Goal: Transaction & Acquisition: Purchase product/service

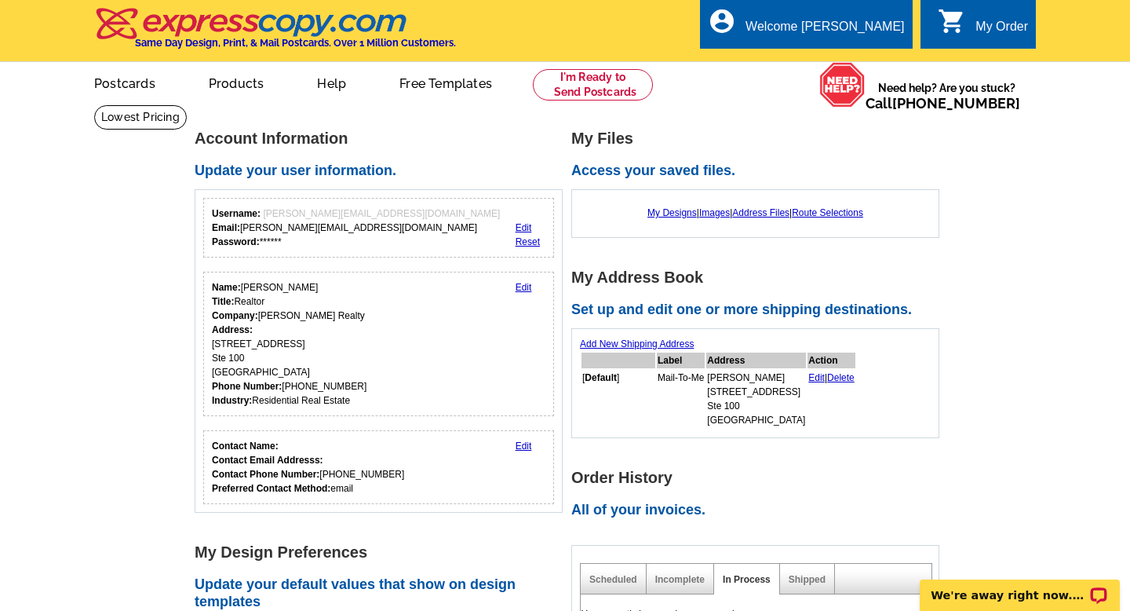
click at [524, 444] on link "Edit" at bounding box center [524, 445] width 16 height 11
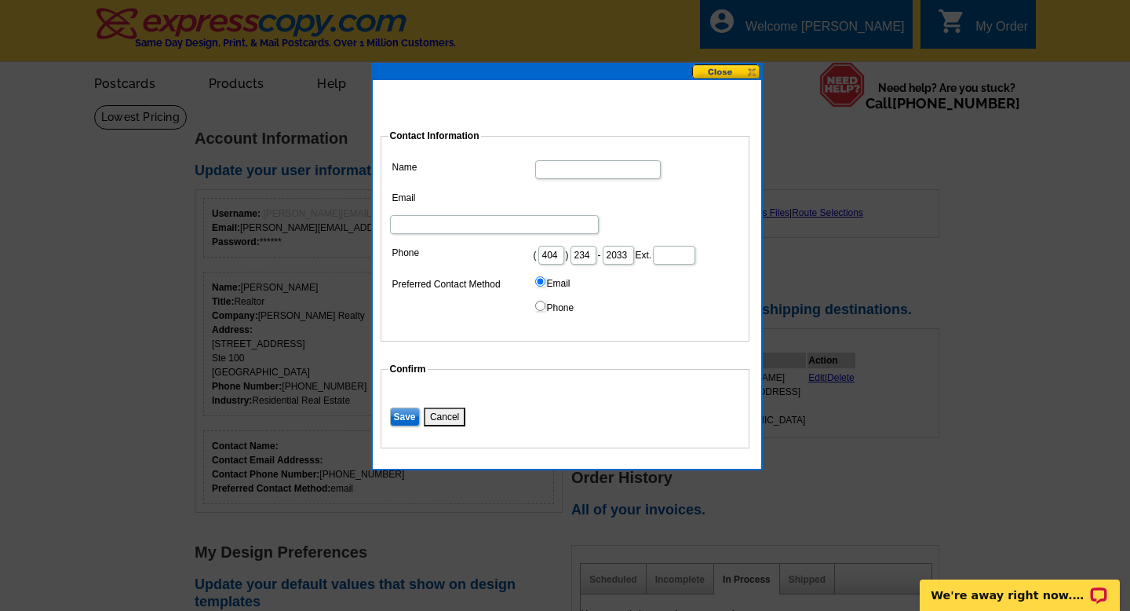
click at [583, 168] on input "Name" at bounding box center [598, 169] width 126 height 19
type input "[PERSON_NAME]"
type input "[PERSON_NAME][EMAIL_ADDRESS][DOMAIN_NAME]"
click at [413, 407] on input "Save" at bounding box center [405, 416] width 30 height 19
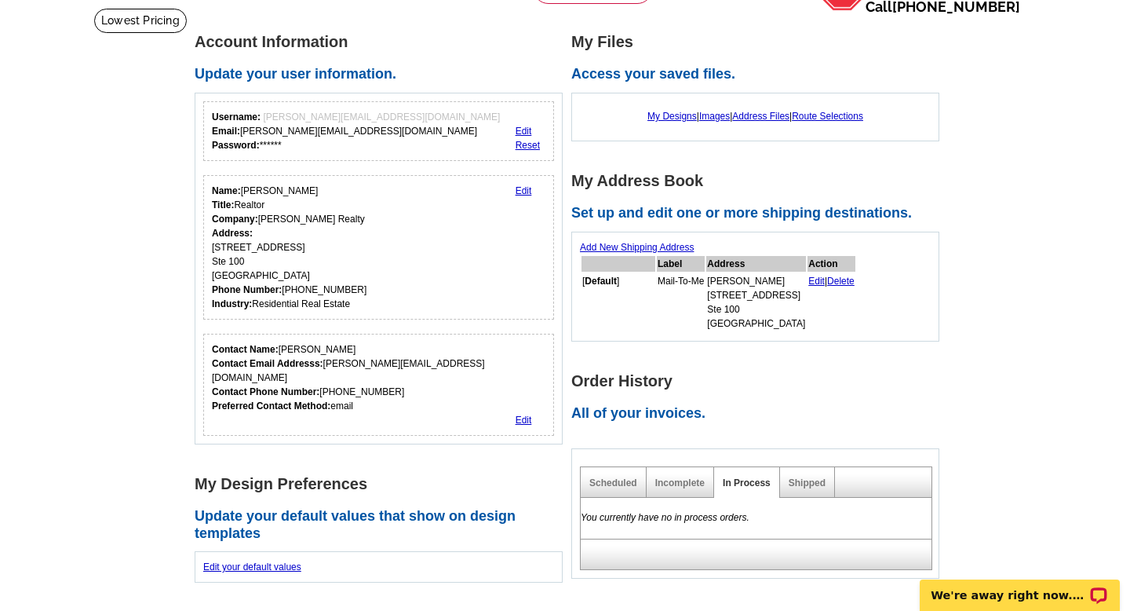
scroll to position [102, 0]
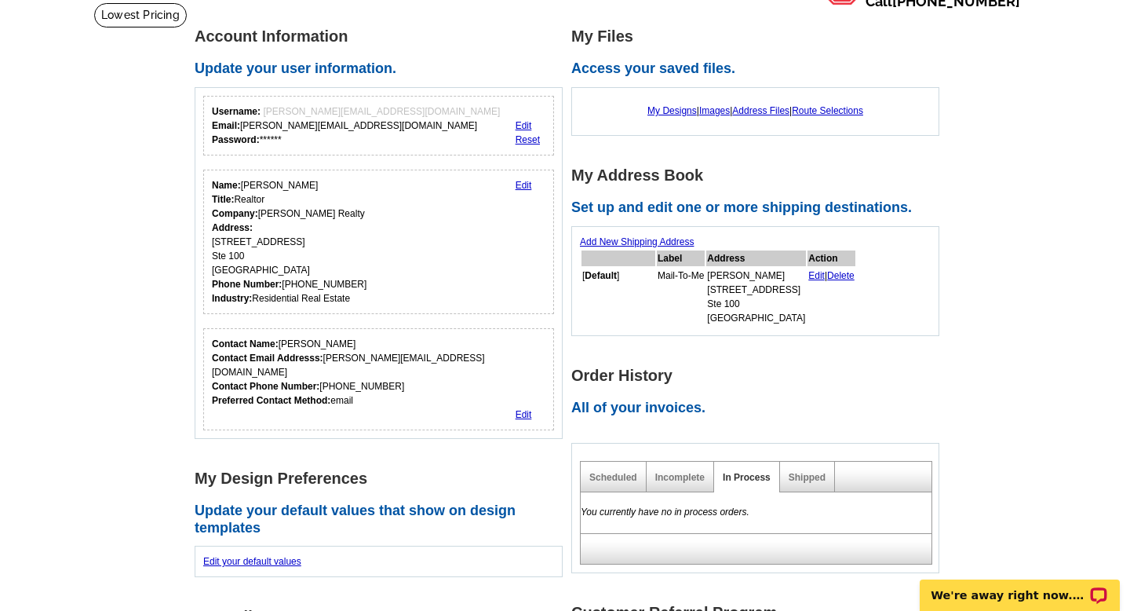
click at [523, 185] on link "Edit" at bounding box center [524, 185] width 16 height 11
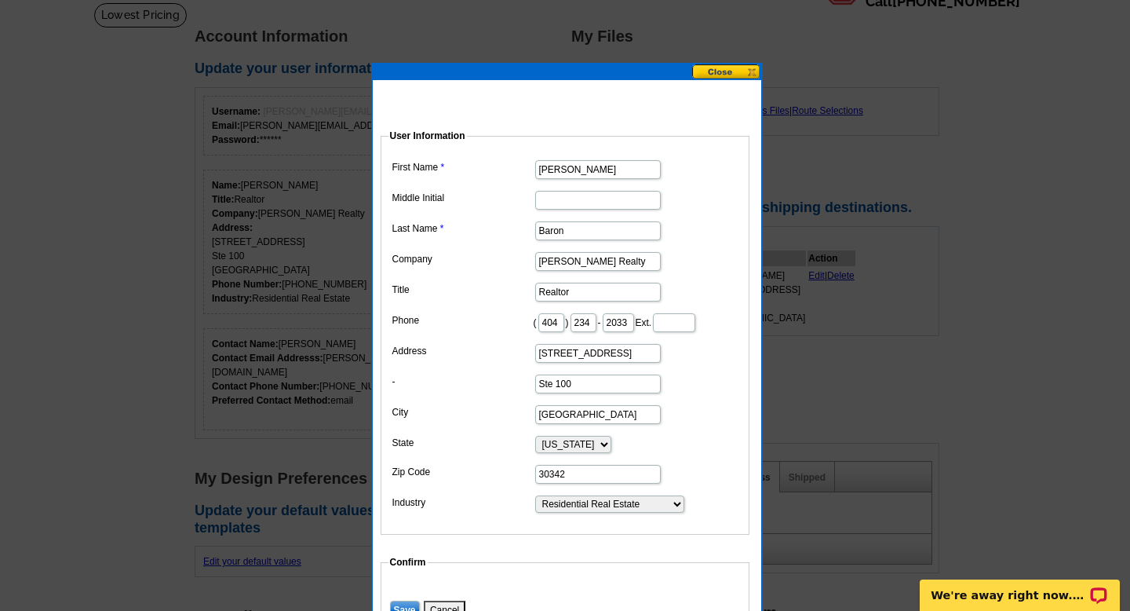
click at [589, 172] on input "[PERSON_NAME]" at bounding box center [598, 169] width 126 height 19
type input "[PERSON_NAME] & Associates"
click at [654, 187] on dd at bounding box center [564, 199] width 353 height 24
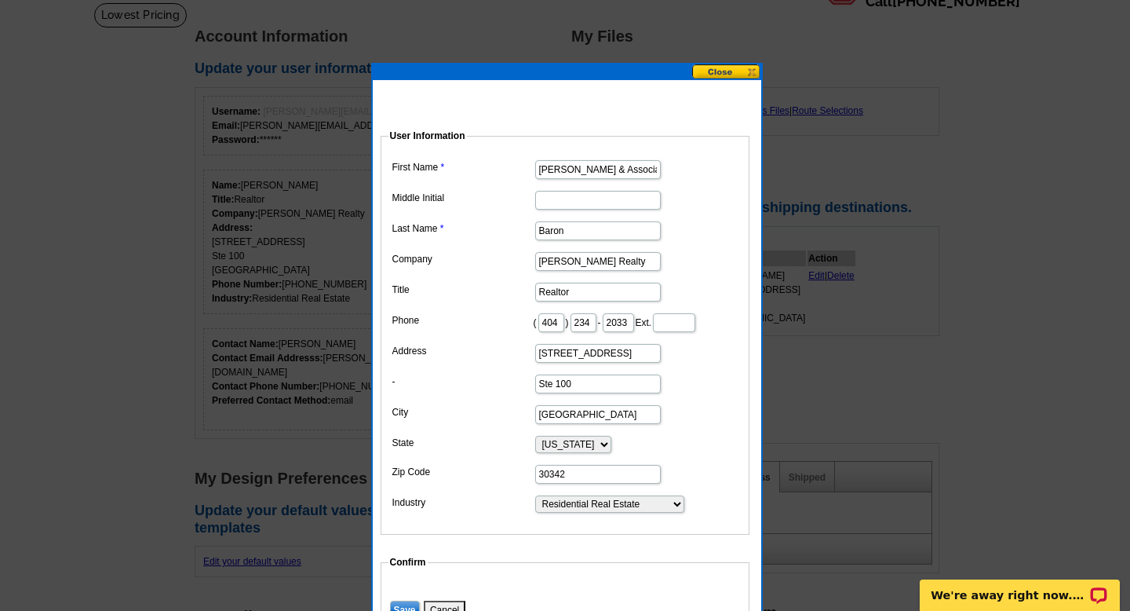
click at [403, 606] on input "Save" at bounding box center [405, 609] width 30 height 19
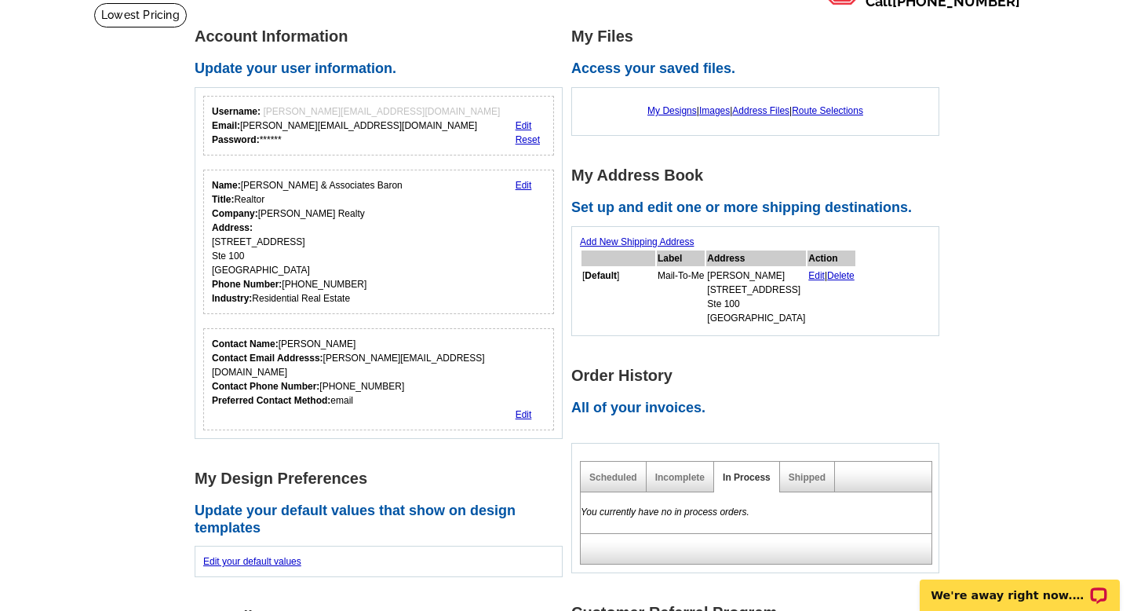
click at [524, 187] on link "Edit" at bounding box center [524, 185] width 16 height 11
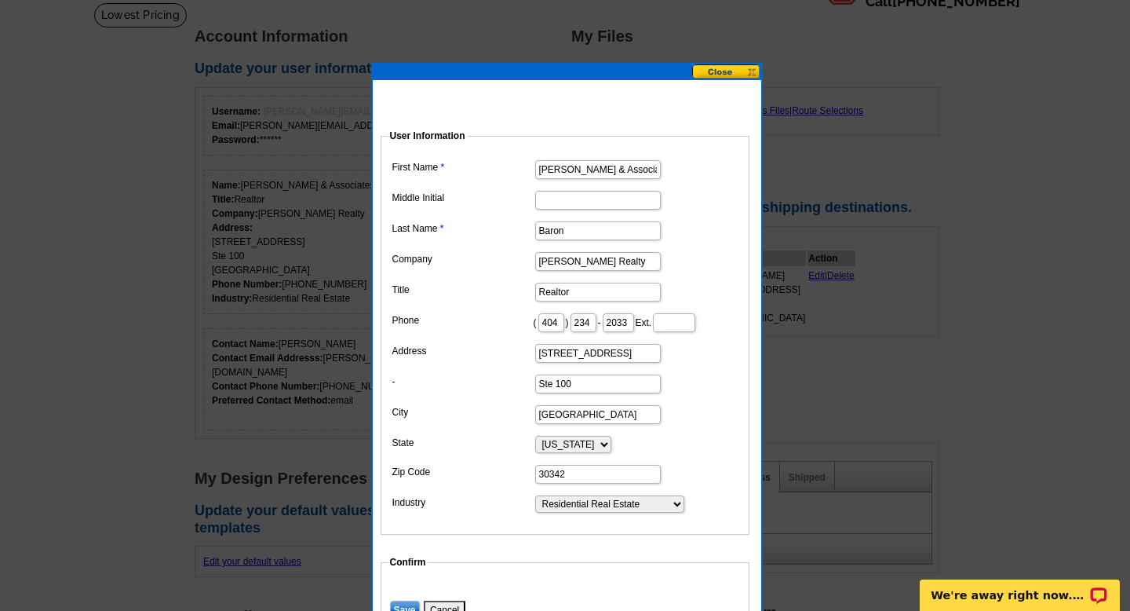
click at [573, 233] on input "Baron" at bounding box center [598, 230] width 126 height 19
type input "B"
click at [403, 604] on input "Save" at bounding box center [405, 609] width 30 height 19
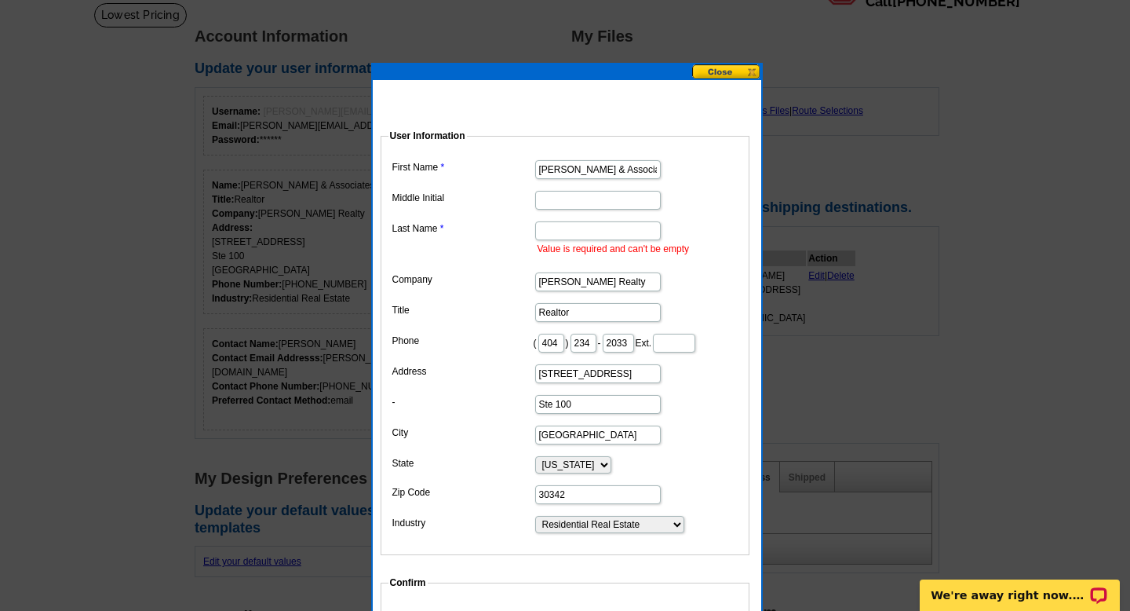
drag, startPoint x: 568, startPoint y: 168, endPoint x: 570, endPoint y: 228, distance: 59.7
click at [570, 228] on dl "First Name [PERSON_NAME] & Associates Middle Initial Last Name Value is require…" at bounding box center [564, 345] width 353 height 378
type input "[PERSON_NAME]"
click at [559, 228] on input "Last Name" at bounding box center [598, 230] width 126 height 19
type input "Baron"
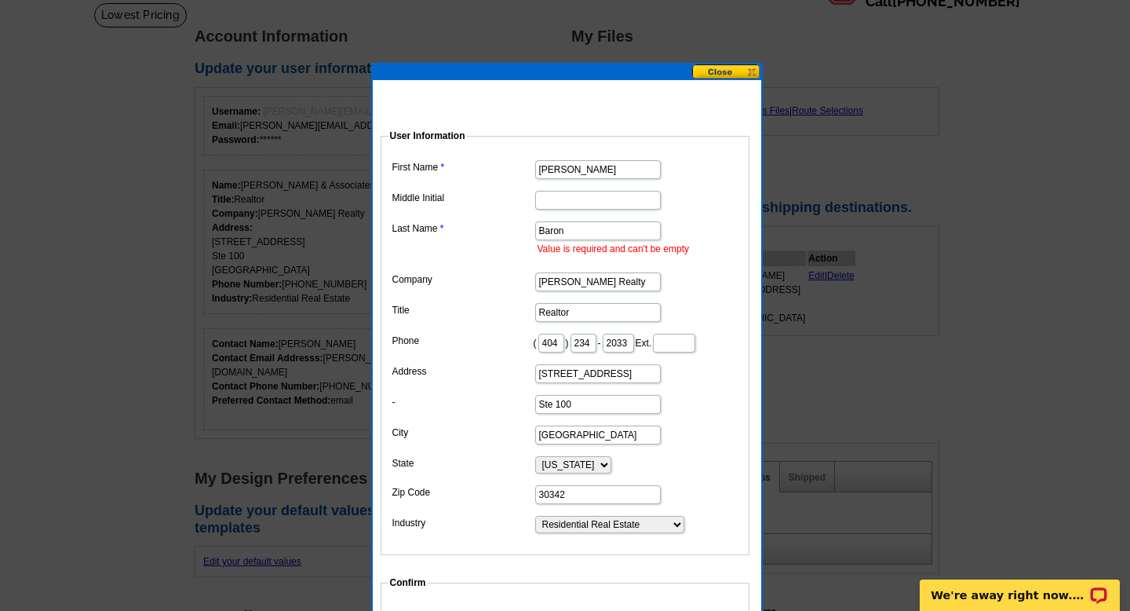
click at [718, 206] on dd at bounding box center [564, 199] width 353 height 24
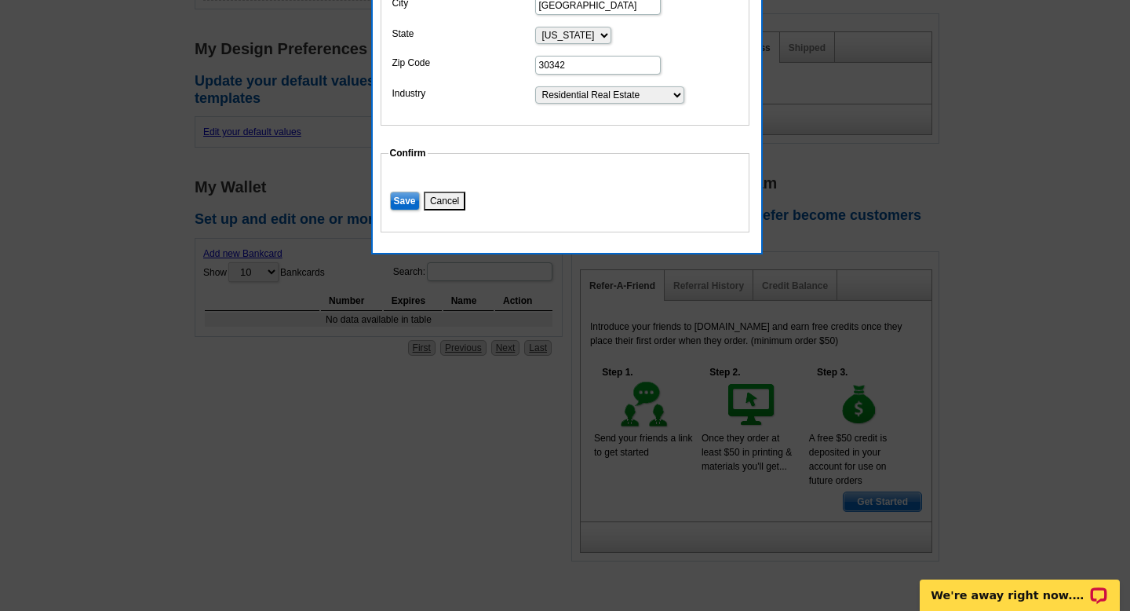
scroll to position [446, 0]
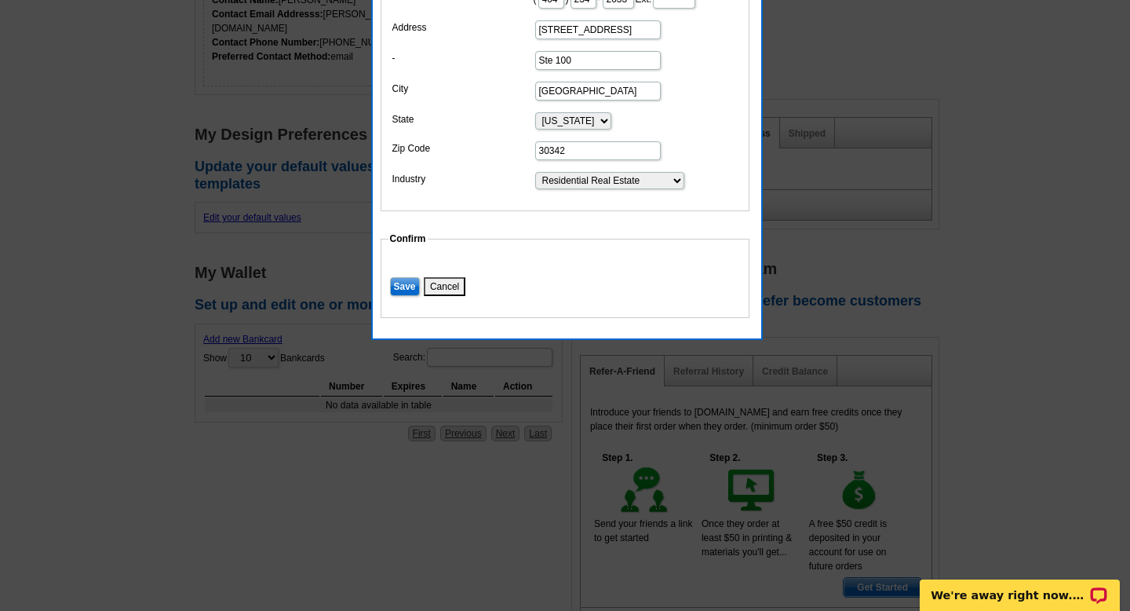
click at [407, 280] on input "Save" at bounding box center [405, 286] width 30 height 19
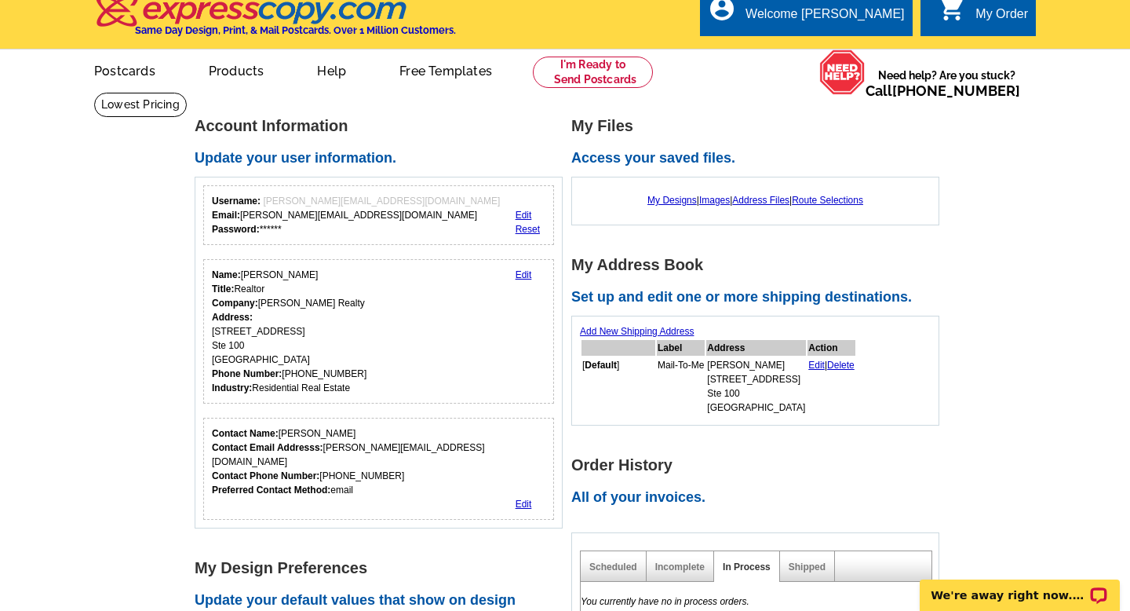
scroll to position [0, 0]
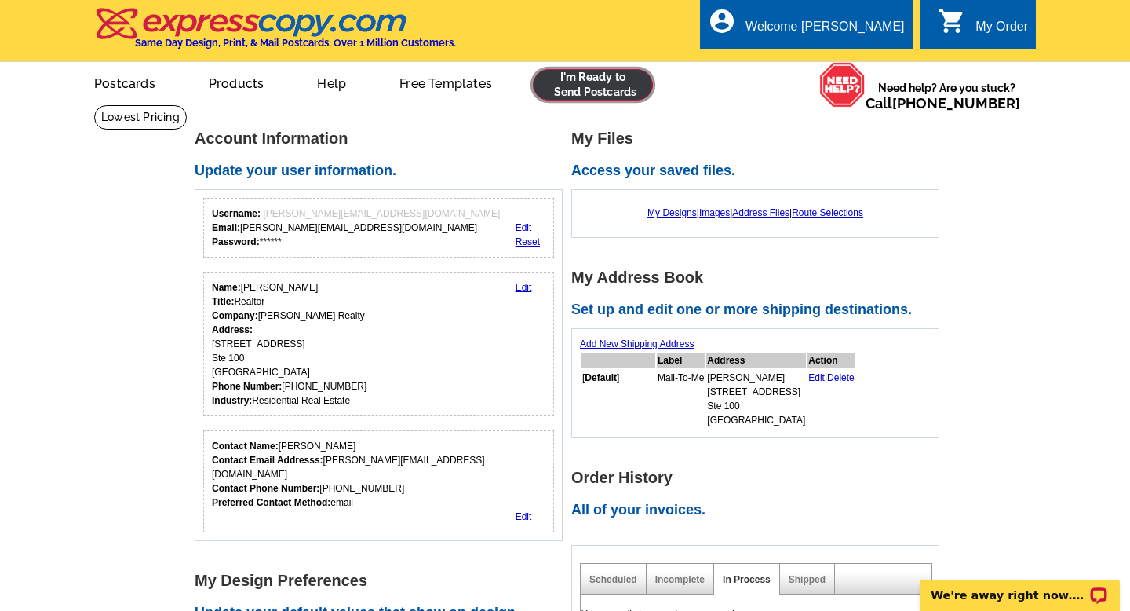
click at [582, 87] on link at bounding box center [593, 84] width 120 height 31
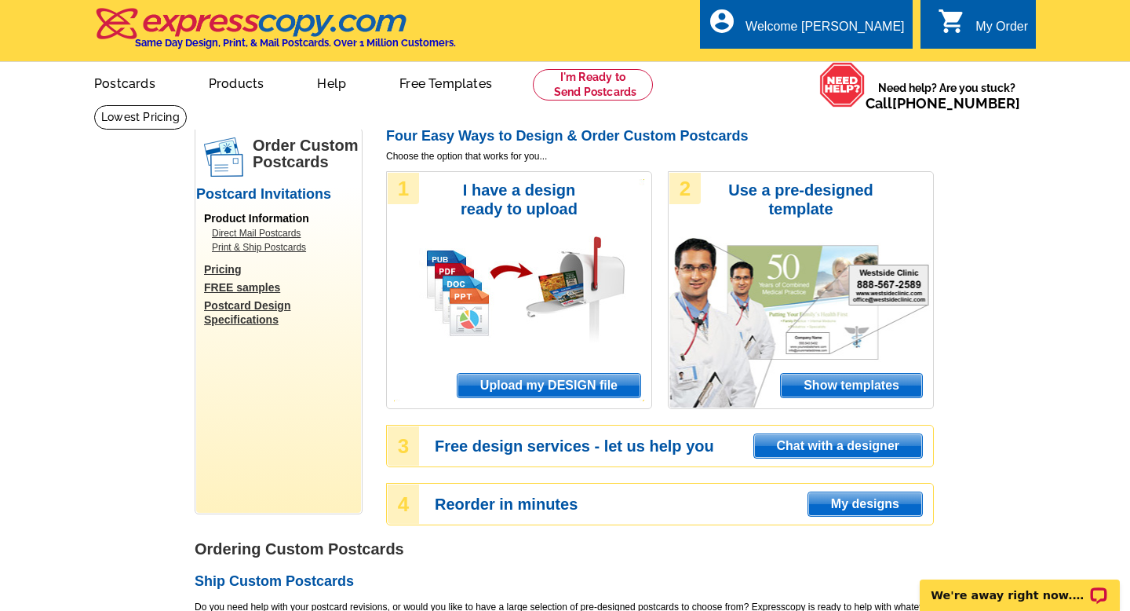
click at [806, 381] on span "Show templates" at bounding box center [851, 386] width 141 height 24
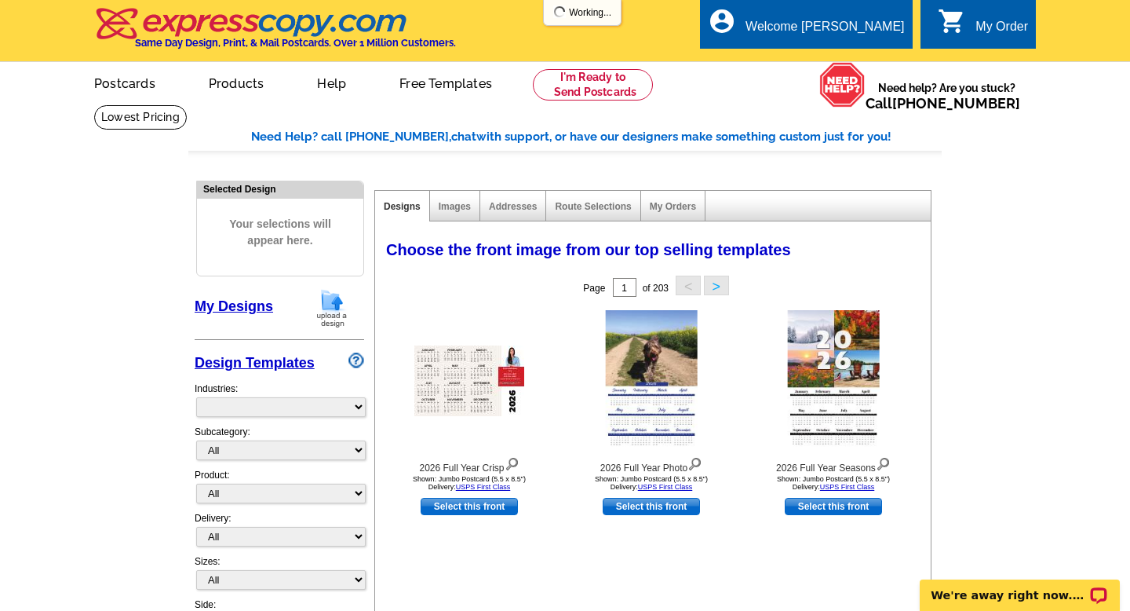
select select "971"
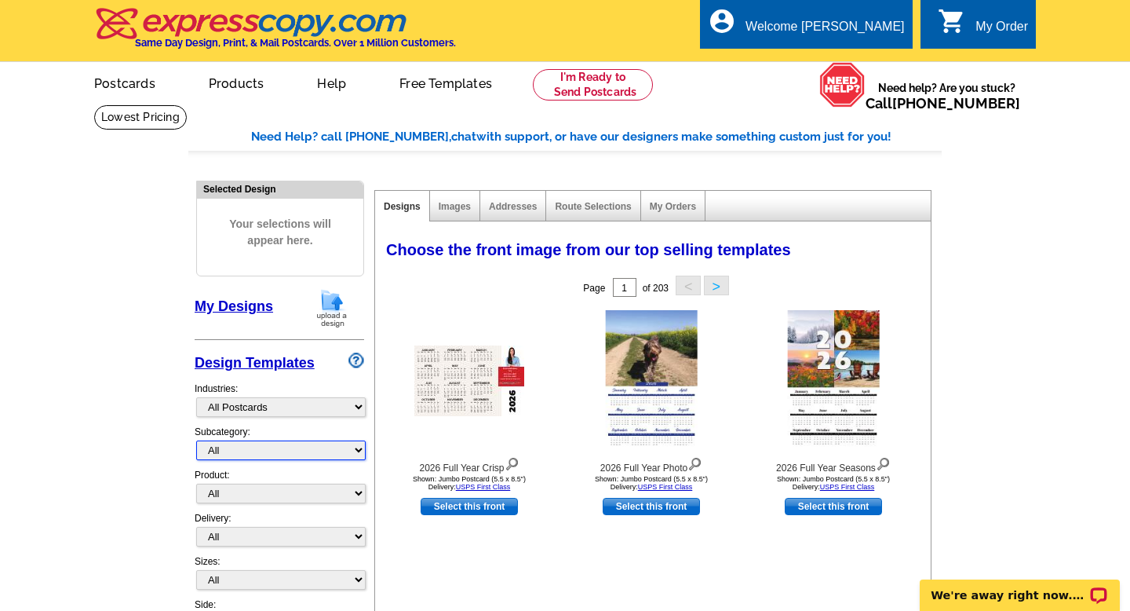
click at [246, 450] on select "All" at bounding box center [281, 450] width 170 height 20
click at [196, 440] on select "All" at bounding box center [281, 450] width 170 height 20
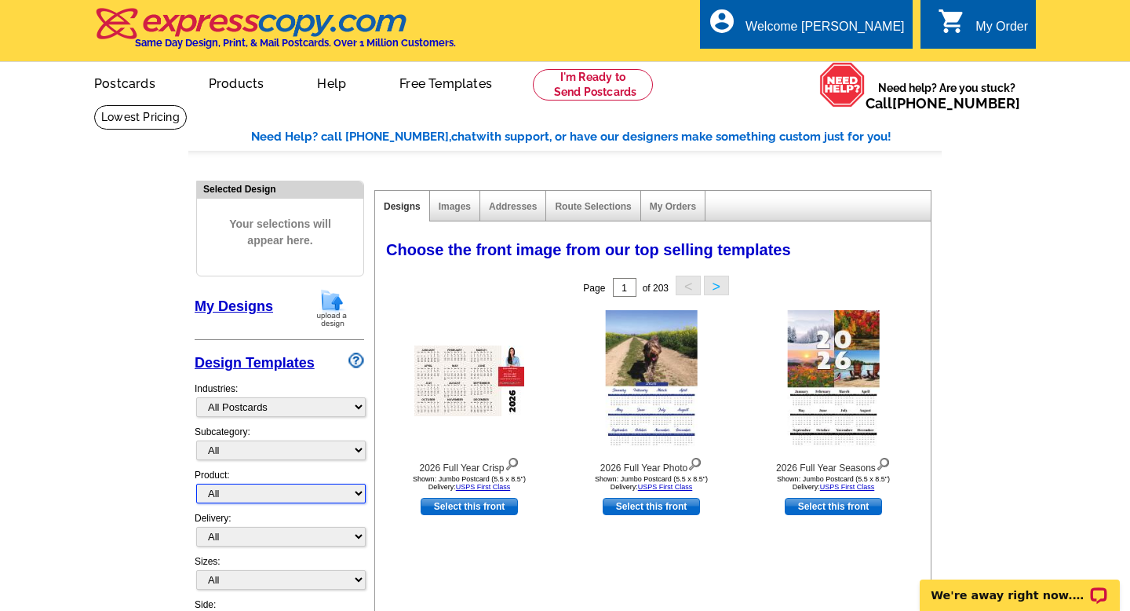
click at [245, 490] on select "All Postcards Letters and flyers Business Cards Door Hangers Greeting Cards" at bounding box center [281, 493] width 170 height 20
select select "1"
click at [196, 483] on select "All Postcards Letters and flyers Business Cards Door Hangers Greeting Cards" at bounding box center [281, 493] width 170 height 20
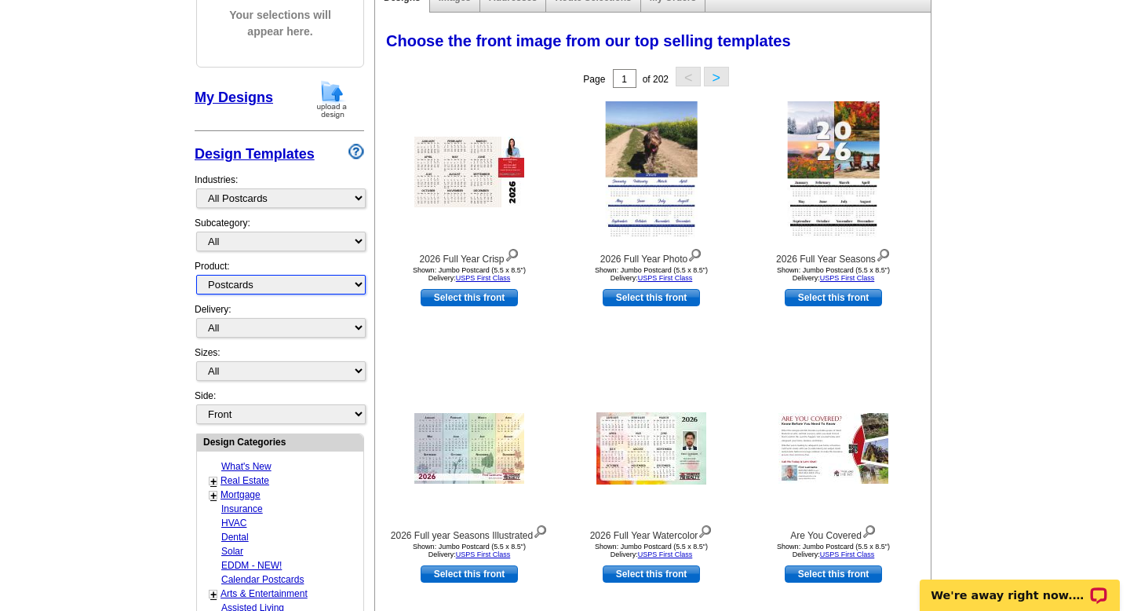
scroll to position [211, 0]
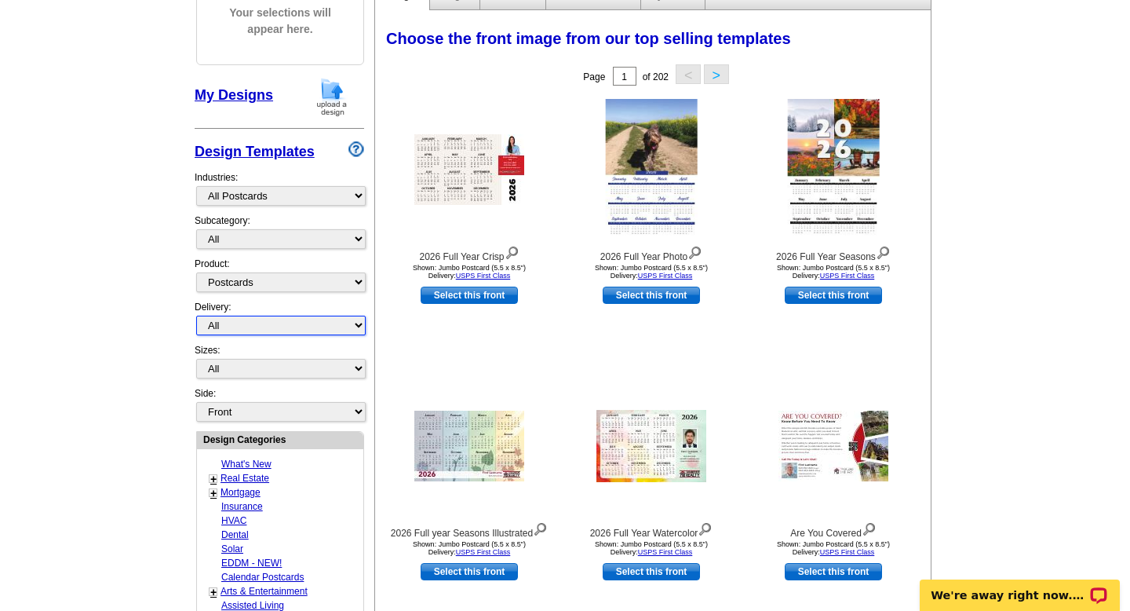
click at [241, 326] on select "All First Class Mail Shipped to Me EDDM Save 66% on Postage" at bounding box center [281, 325] width 170 height 20
select select "1"
click at [196, 315] on select "All First Class Mail Shipped to Me EDDM Save 66% on Postage" at bounding box center [281, 325] width 170 height 20
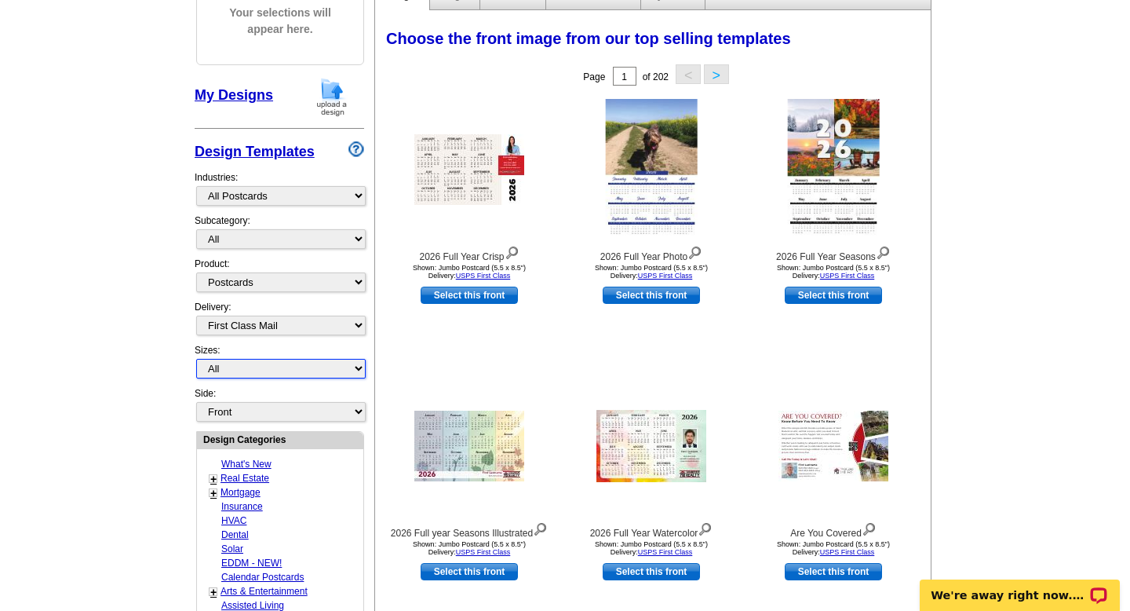
click at [250, 372] on select "All Jumbo Postcard (5.5" x 8.5") Regular Postcard (4.25" x 5.6") Panoramic Post…" at bounding box center [281, 369] width 170 height 20
select select "1"
click at [196, 359] on select "All Jumbo Postcard (5.5" x 8.5") Regular Postcard (4.25" x 5.6") Panoramic Post…" at bounding box center [281, 369] width 170 height 20
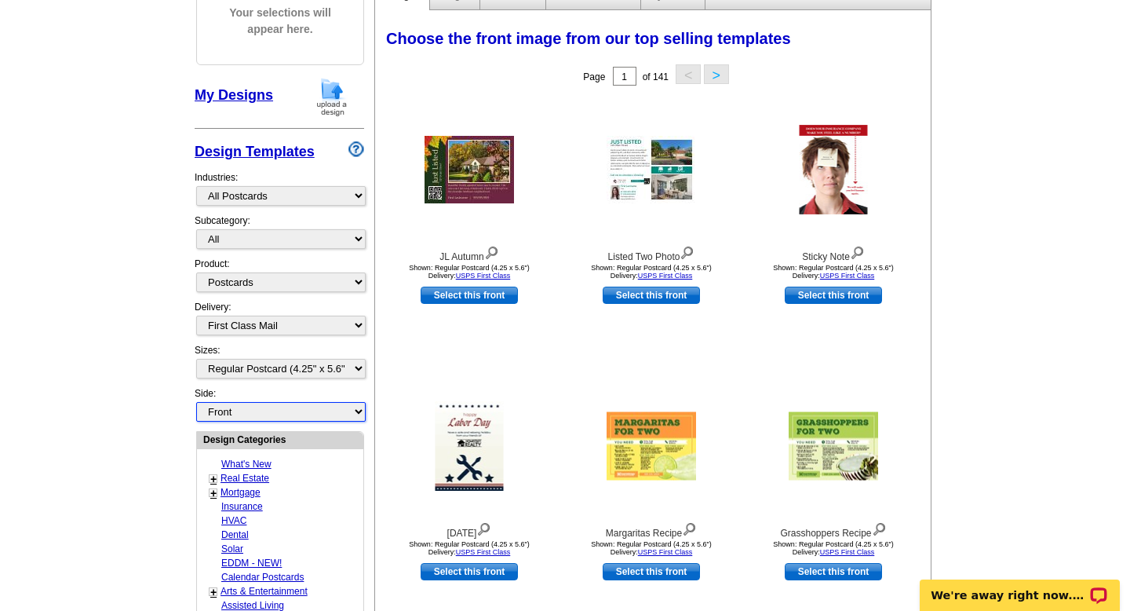
click at [252, 407] on select "Front Back" at bounding box center [281, 412] width 170 height 20
click at [196, 402] on select "Front Back" at bounding box center [281, 412] width 170 height 20
select select "front"
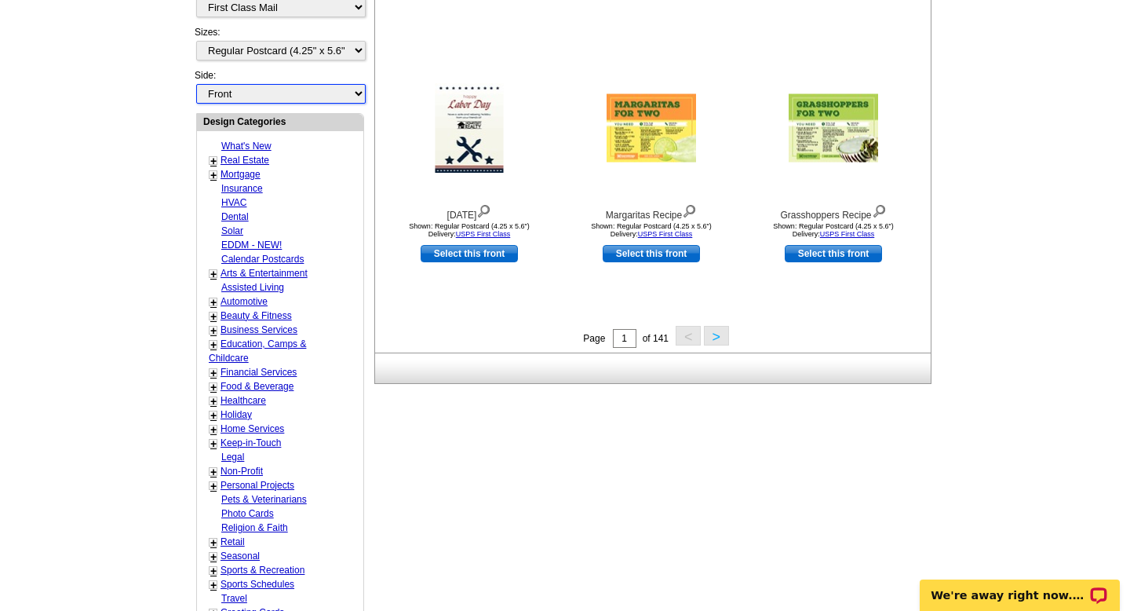
scroll to position [399, 0]
